Goal: Information Seeking & Learning: Learn about a topic

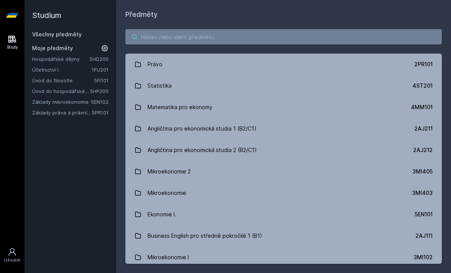
click at [258, 37] on input "search" at bounding box center [283, 36] width 317 height 15
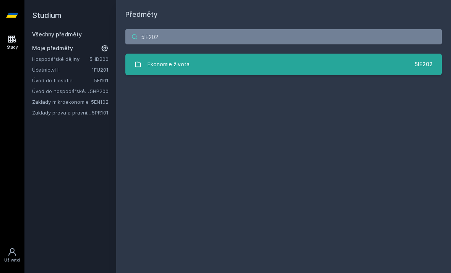
type input "5IE202"
click at [352, 64] on link "Ekonomie života 5IE202" at bounding box center [283, 64] width 317 height 21
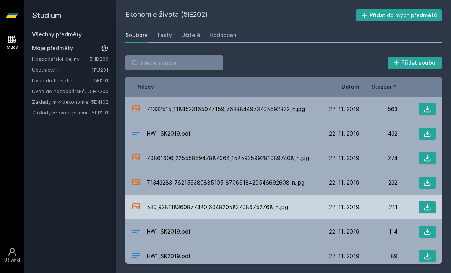
scroll to position [24, 0]
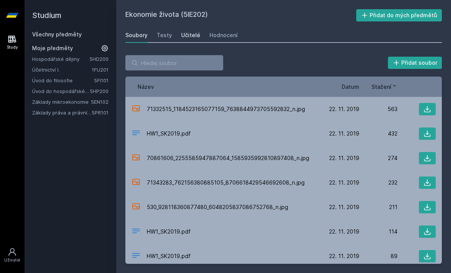
click at [196, 31] on div "Učitelé" at bounding box center [190, 35] width 19 height 8
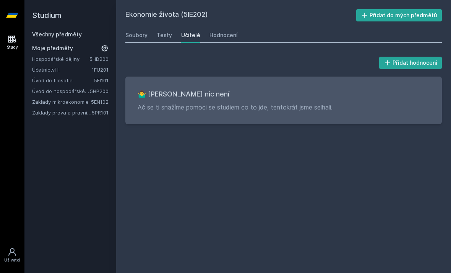
scroll to position [17, 0]
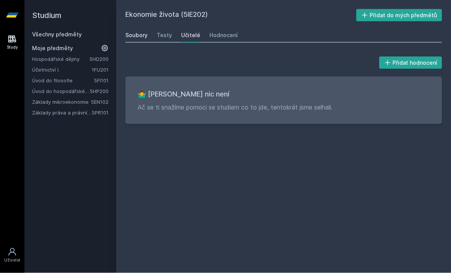
click at [145, 31] on div "Soubory" at bounding box center [136, 35] width 22 height 8
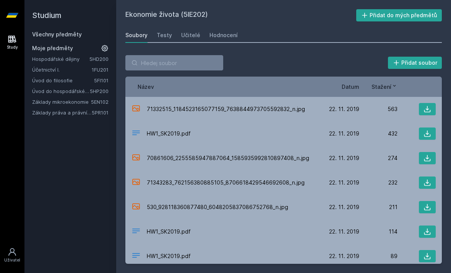
click at [136, 36] on div "Soubory" at bounding box center [136, 35] width 22 height 8
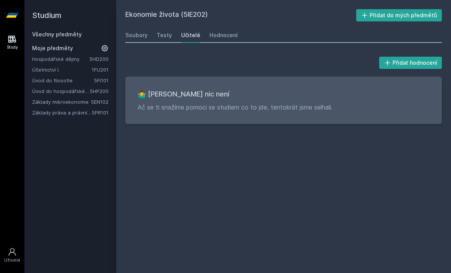
scroll to position [17, 0]
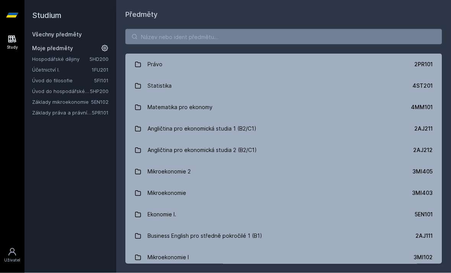
scroll to position [24, 0]
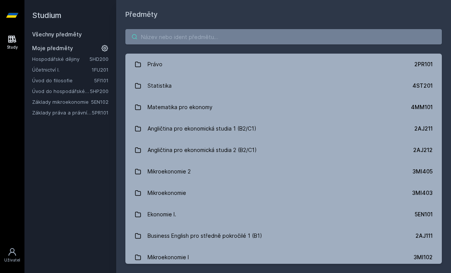
click at [192, 29] on input "search" at bounding box center [283, 36] width 317 height 15
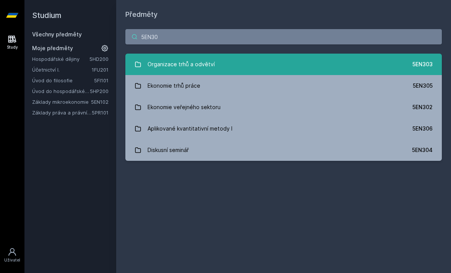
type input "5EN30"
click at [264, 54] on link "Organizace trhů a odvětví 5EN303" at bounding box center [283, 64] width 317 height 21
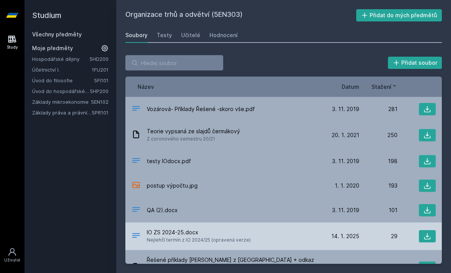
click at [365, 222] on div "IO ZS 2024-25.docx Nejlehčí termín z IO 2024/25 (opravená verze) [DATE] [DATE] …" at bounding box center [283, 236] width 317 height 28
click at [372, 230] on div "[DATE] [DATE] 29" at bounding box center [378, 236] width 115 height 12
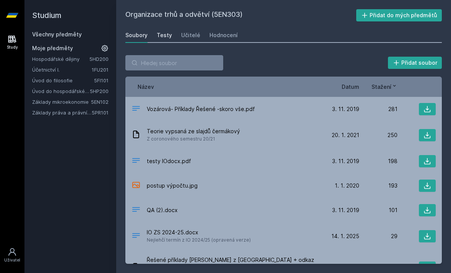
click at [161, 28] on link "Testy" at bounding box center [164, 35] width 15 height 15
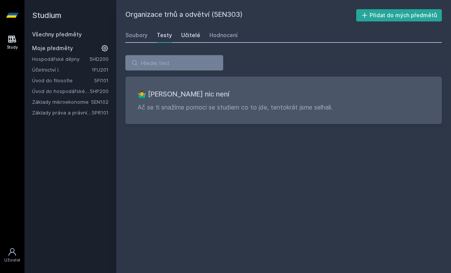
click at [187, 31] on div "Učitelé" at bounding box center [190, 35] width 19 height 8
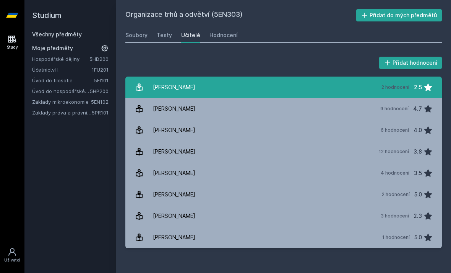
click at [178, 80] on div "[PERSON_NAME]" at bounding box center [174, 87] width 42 height 15
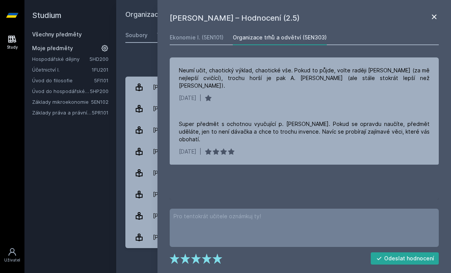
click at [437, 18] on icon at bounding box center [434, 16] width 9 height 9
